Goal: Communication & Community: Share content

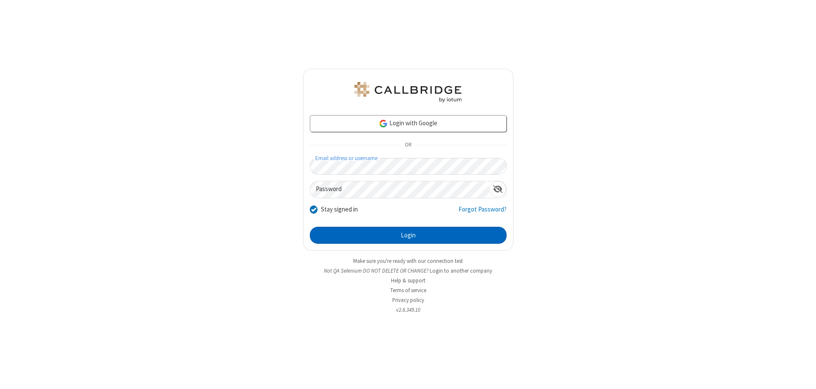
click at [408, 235] on button "Login" at bounding box center [408, 235] width 197 height 17
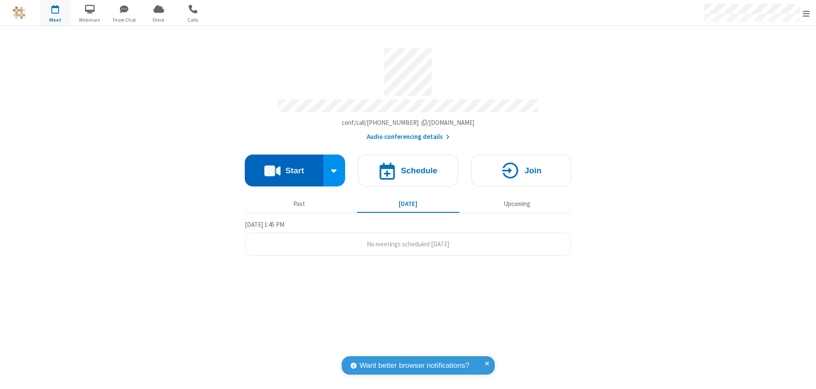
click at [284, 167] on button "Start" at bounding box center [284, 171] width 79 height 32
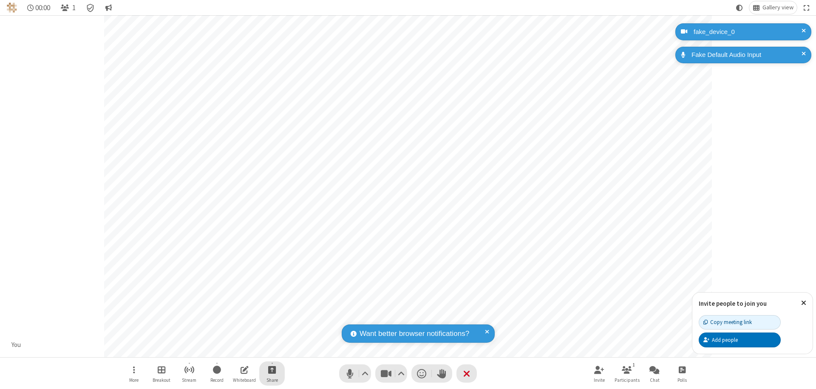
click at [272, 370] on span "Start sharing" at bounding box center [272, 370] width 8 height 11
click at [238, 349] on span "Share my screen" at bounding box center [238, 349] width 10 height 7
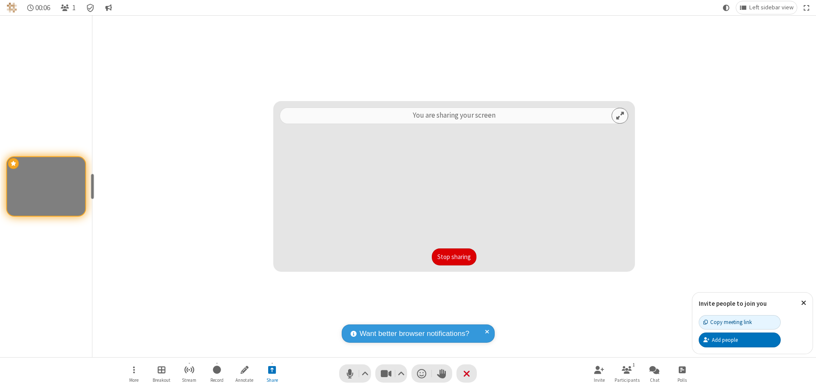
click at [454, 257] on button "Stop sharing" at bounding box center [454, 257] width 45 height 17
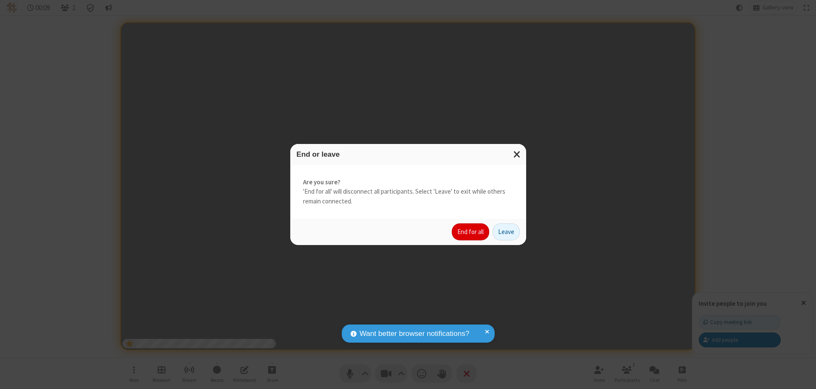
click at [471, 232] on button "End for all" at bounding box center [470, 232] width 37 height 17
